Goal: Transaction & Acquisition: Book appointment/travel/reservation

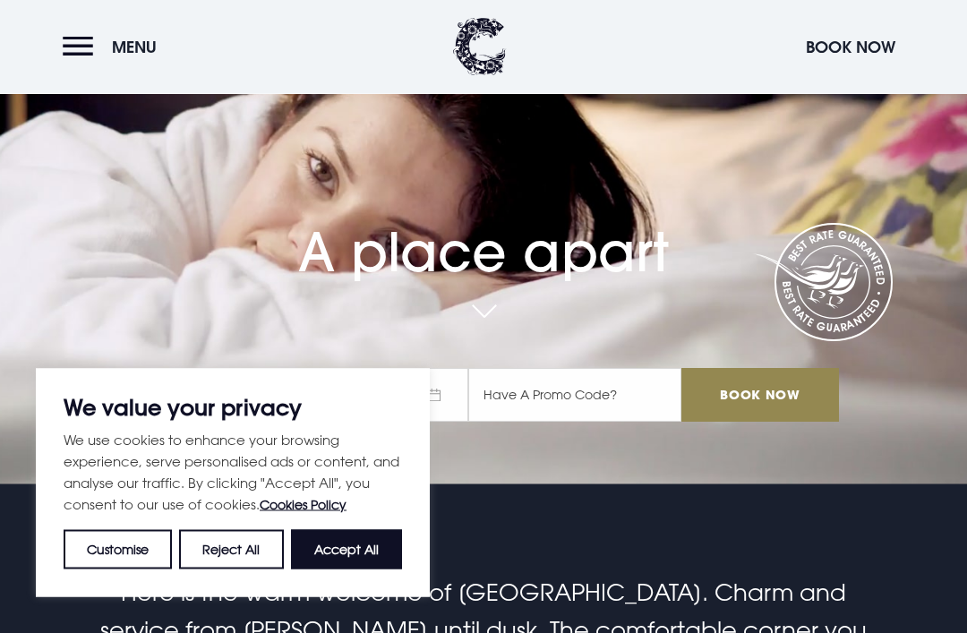
scroll to position [150, 0]
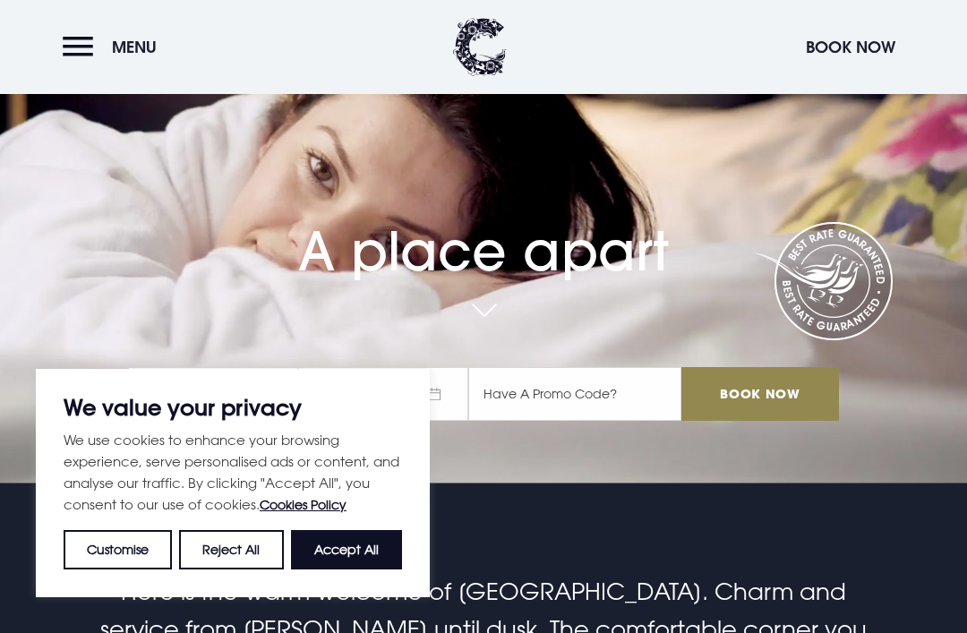
click at [372, 570] on button "Accept All" at bounding box center [346, 549] width 111 height 39
checkbox input "true"
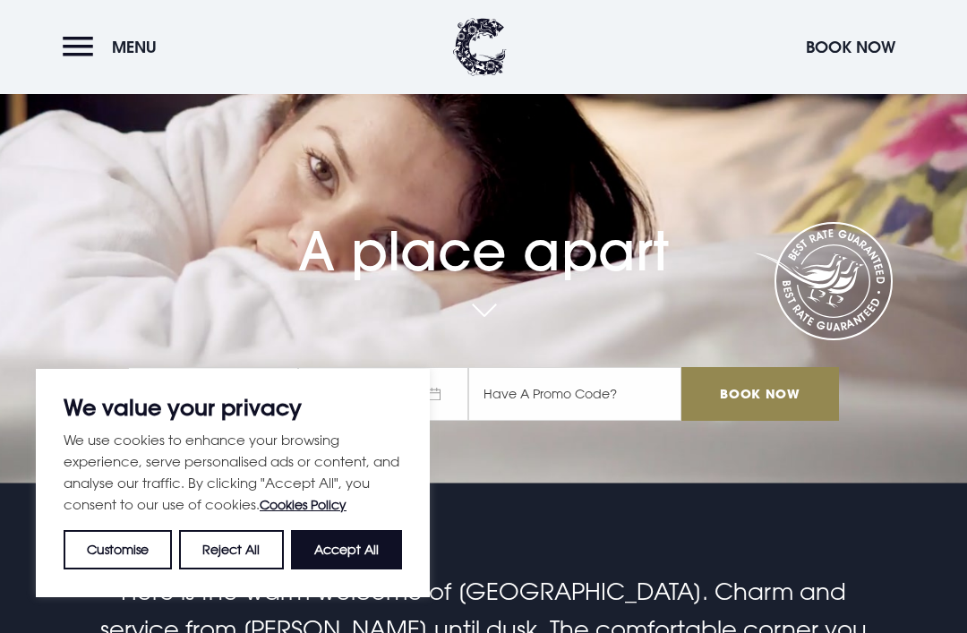
checkbox input "true"
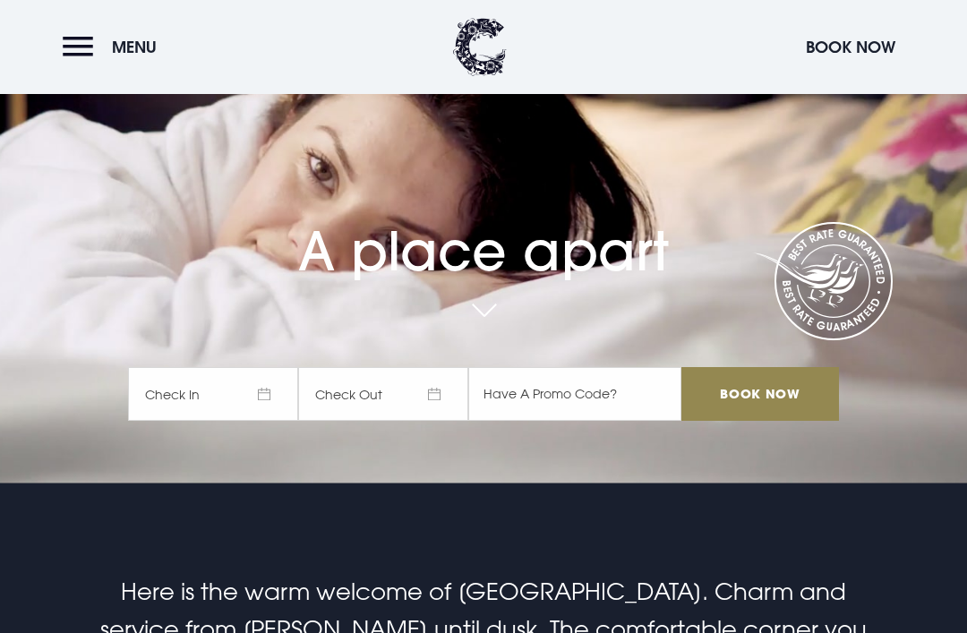
click at [245, 421] on span "Check In" at bounding box center [213, 394] width 170 height 54
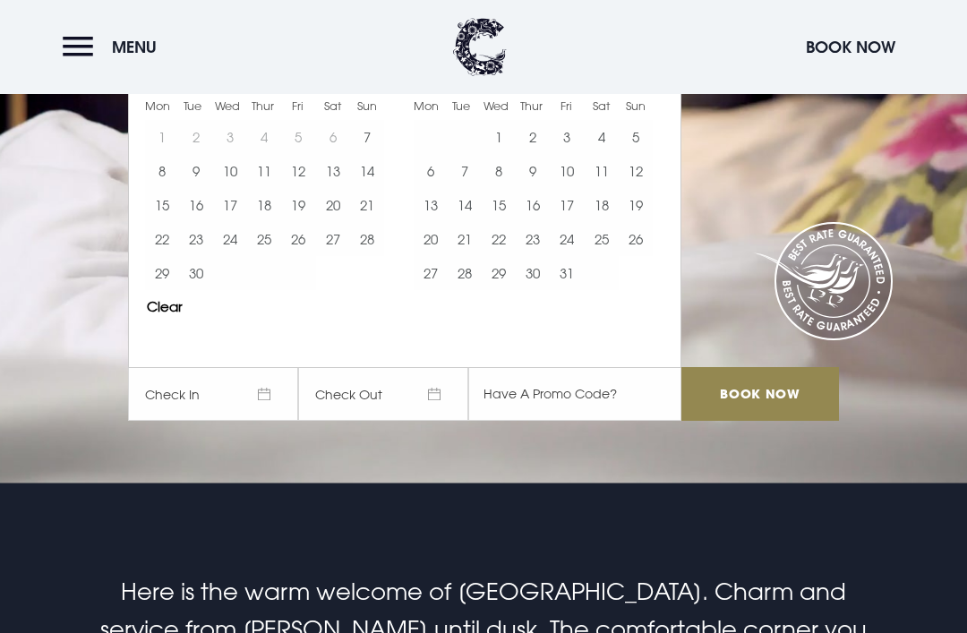
click at [150, 222] on button "15" at bounding box center [162, 205] width 34 height 34
click at [220, 222] on button "17" at bounding box center [230, 205] width 34 height 34
click at [754, 421] on input "Book Now" at bounding box center [761, 394] width 158 height 54
